Goal: Transaction & Acquisition: Purchase product/service

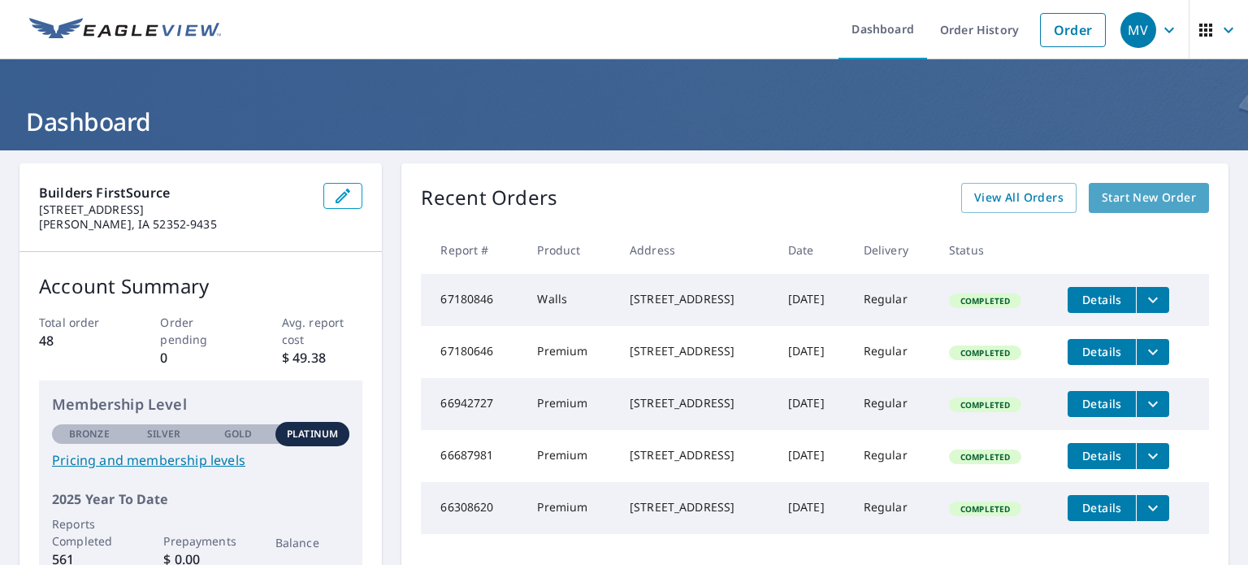
click at [1144, 197] on span "Start New Order" at bounding box center [1149, 198] width 94 height 20
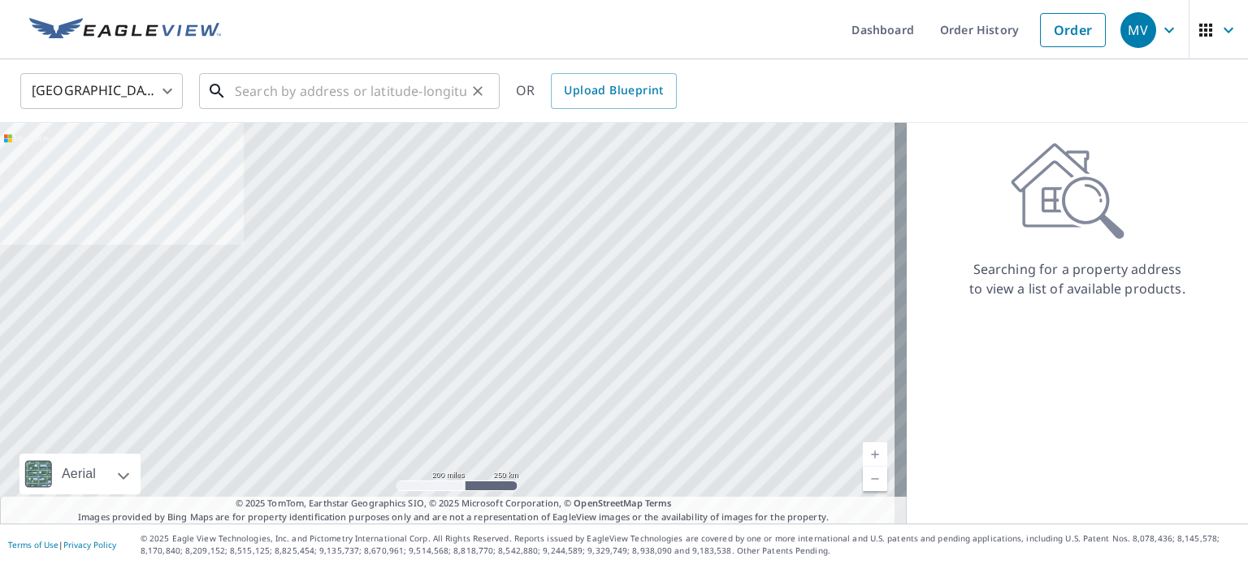
click at [298, 96] on input "text" at bounding box center [351, 90] width 232 height 45
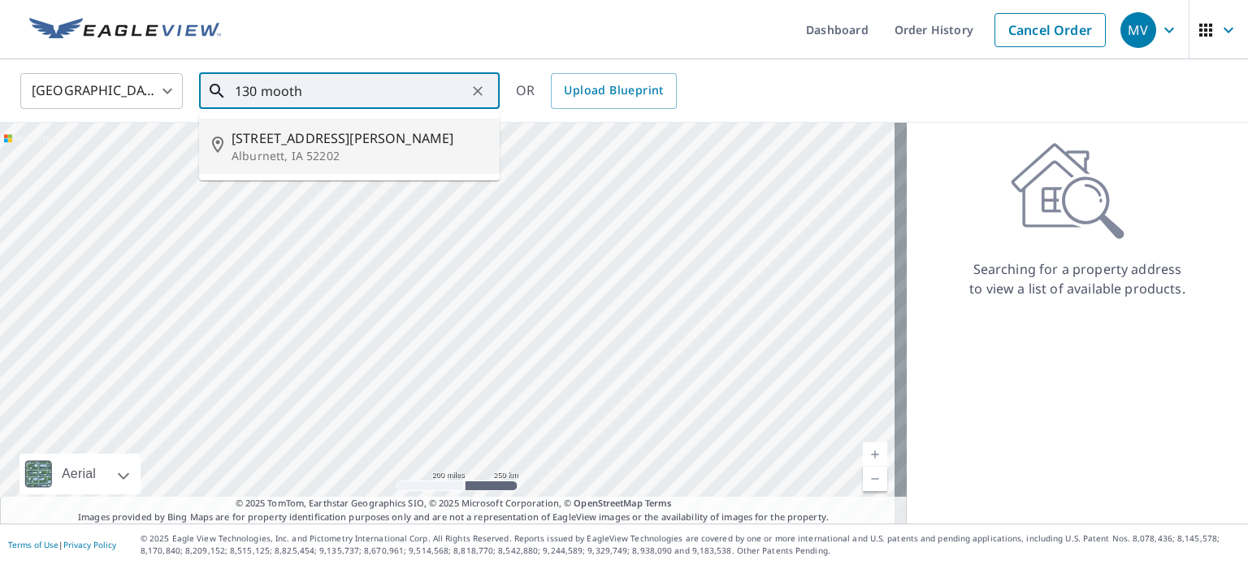
click at [250, 141] on span "[STREET_ADDRESS][PERSON_NAME]" at bounding box center [359, 137] width 255 height 19
type input "[STREET_ADDRESS][PERSON_NAME]"
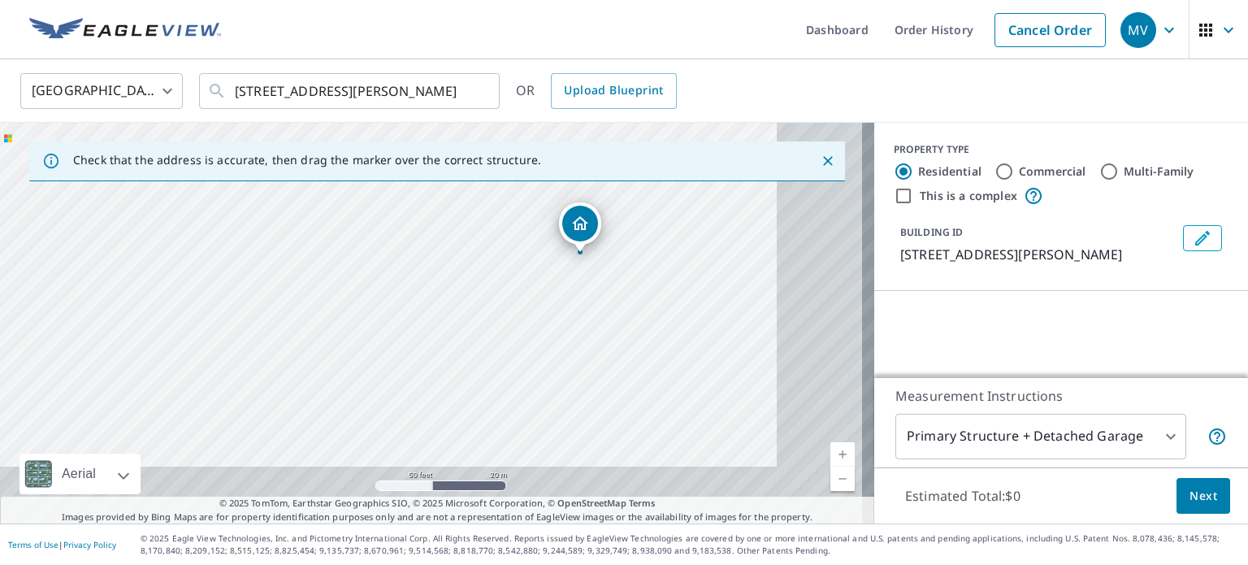
drag, startPoint x: 595, startPoint y: 411, endPoint x: 377, endPoint y: 240, distance: 277.1
click at [377, 240] on div "[STREET_ADDRESS][PERSON_NAME]" at bounding box center [437, 323] width 874 height 401
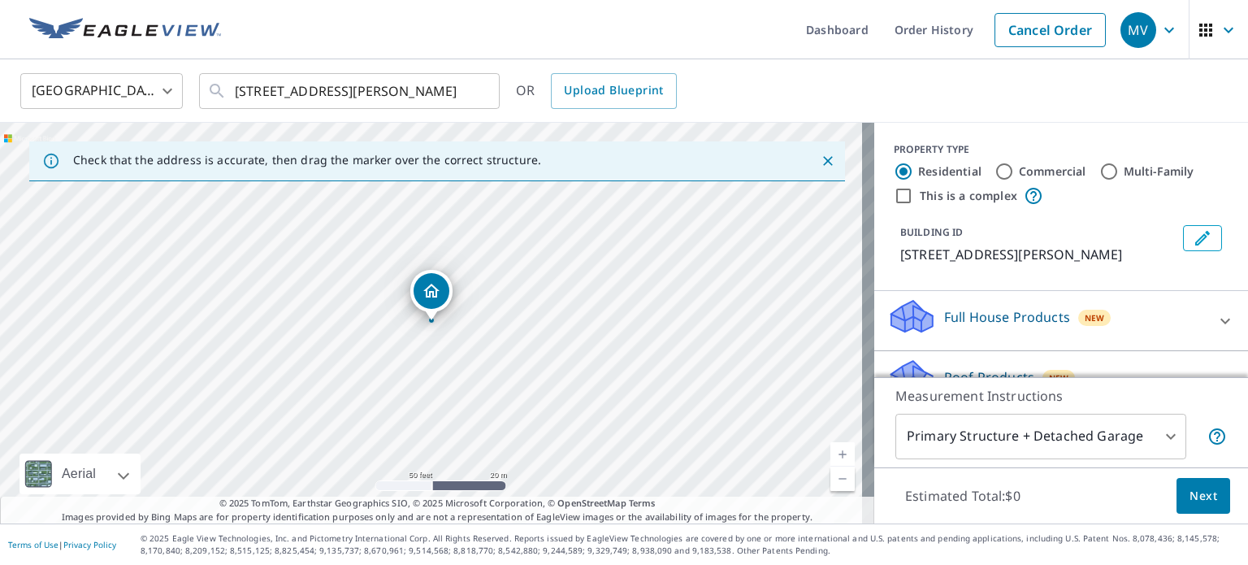
click at [779, 86] on div "[GEOGRAPHIC_DATA] [GEOGRAPHIC_DATA] ​ [STREET_ADDRESS][PERSON_NAME] ​ OR Upload…" at bounding box center [618, 90] width 1220 height 38
click at [465, 373] on div "[STREET_ADDRESS][PERSON_NAME]" at bounding box center [437, 323] width 874 height 401
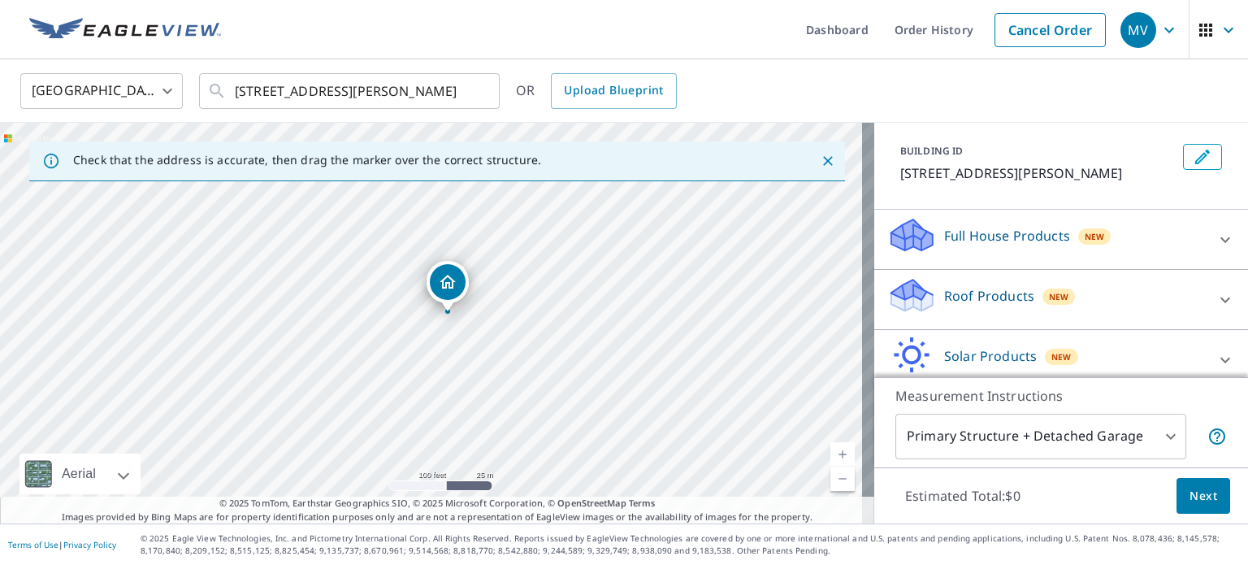
click at [977, 295] on p "Roof Products" at bounding box center [989, 295] width 90 height 19
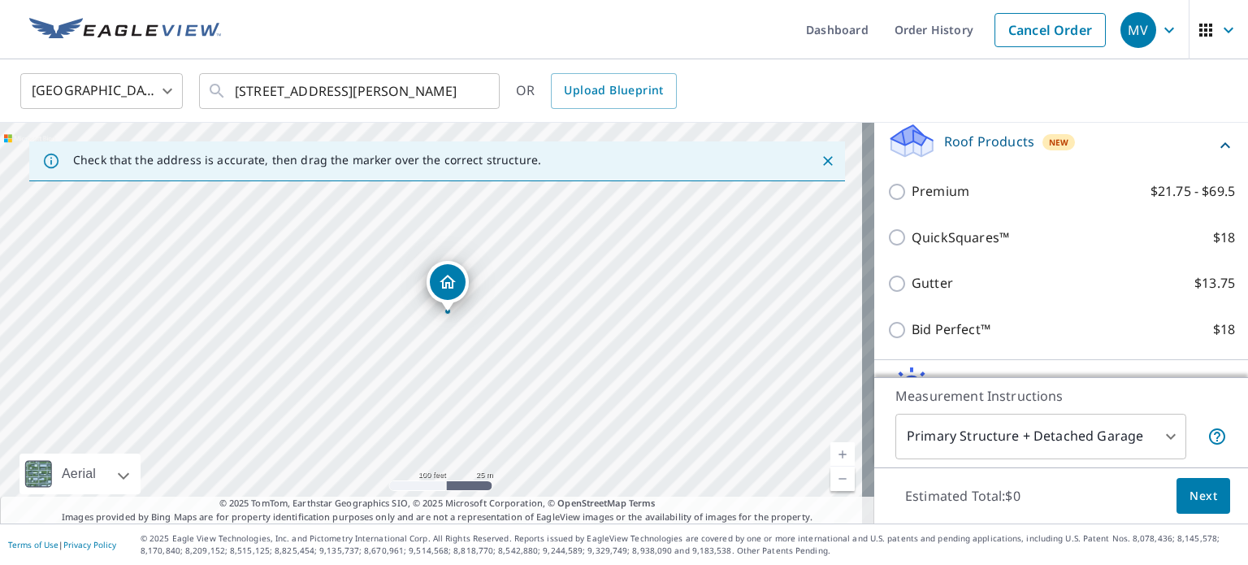
scroll to position [244, 0]
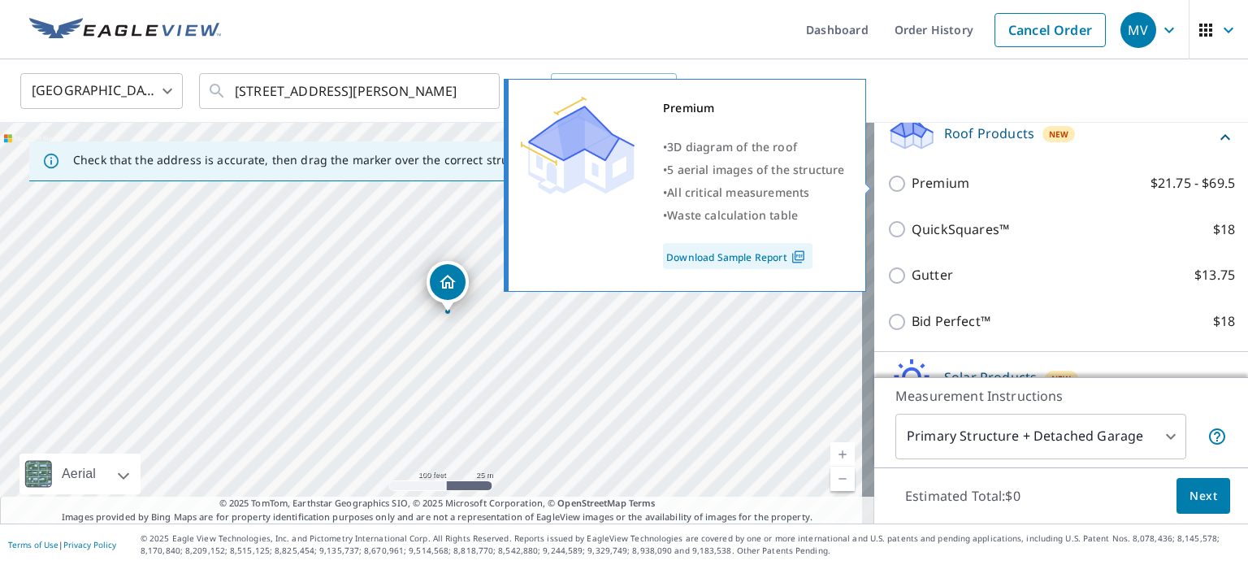
click at [887, 184] on input "Premium $21.75 - $69.5" at bounding box center [899, 183] width 24 height 19
checkbox input "true"
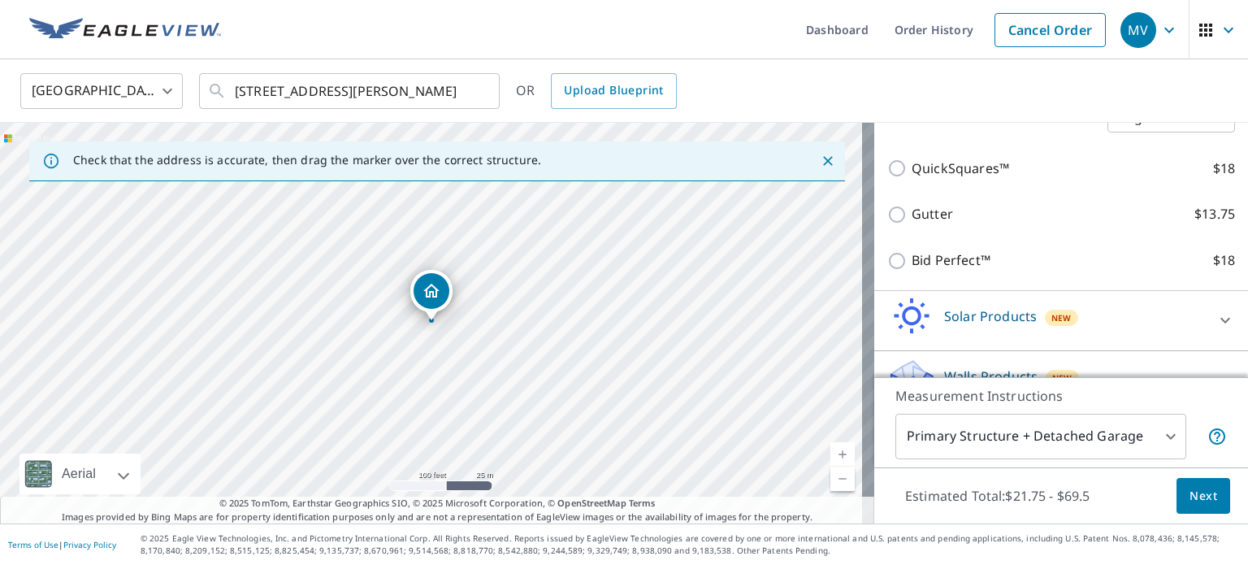
scroll to position [389, 0]
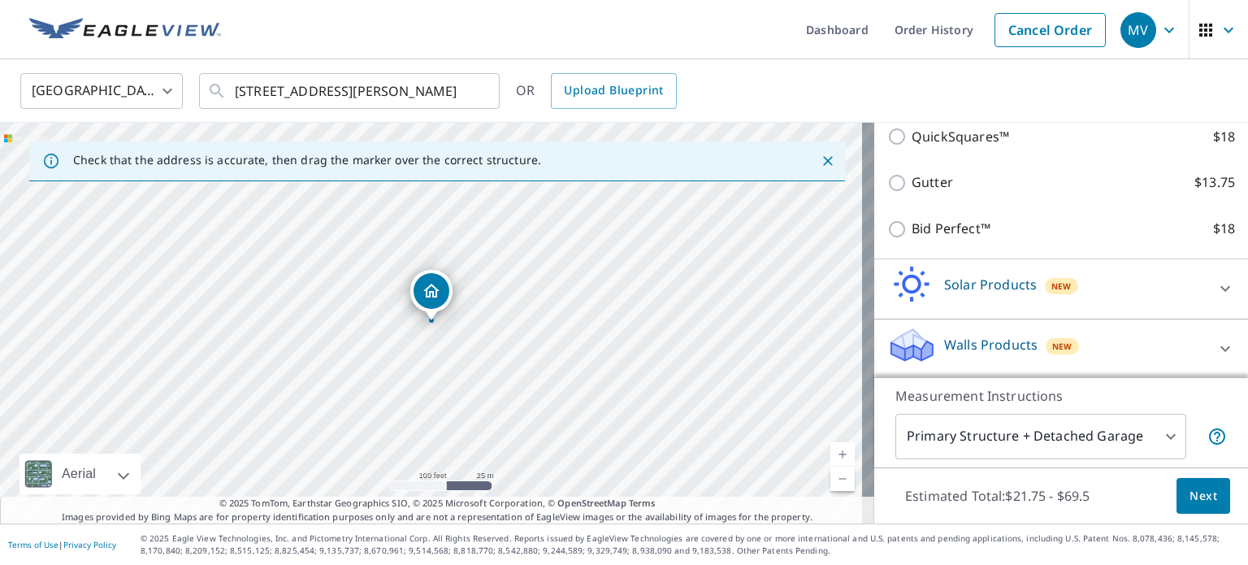
click at [1189, 502] on span "Next" at bounding box center [1203, 496] width 28 height 20
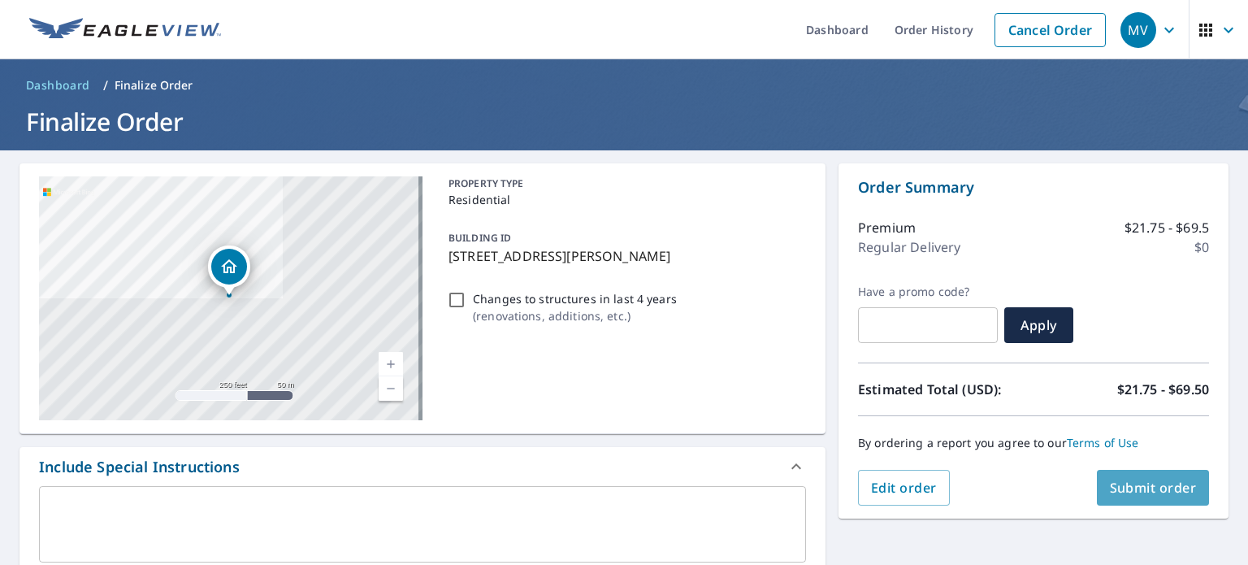
click at [1128, 480] on span "Submit order" at bounding box center [1153, 488] width 87 height 18
